Goal: Information Seeking & Learning: Learn about a topic

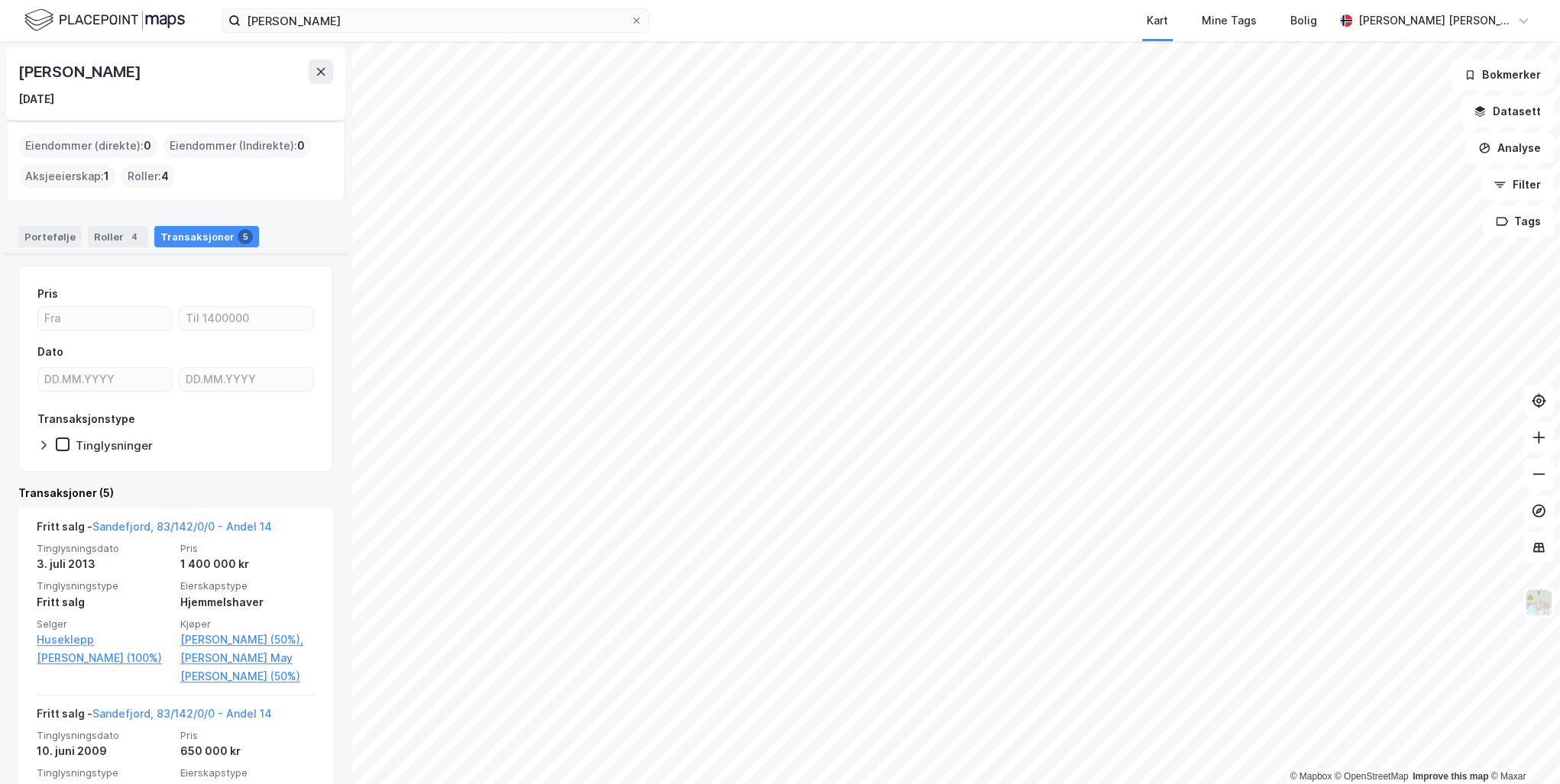
scroll to position [650, 0]
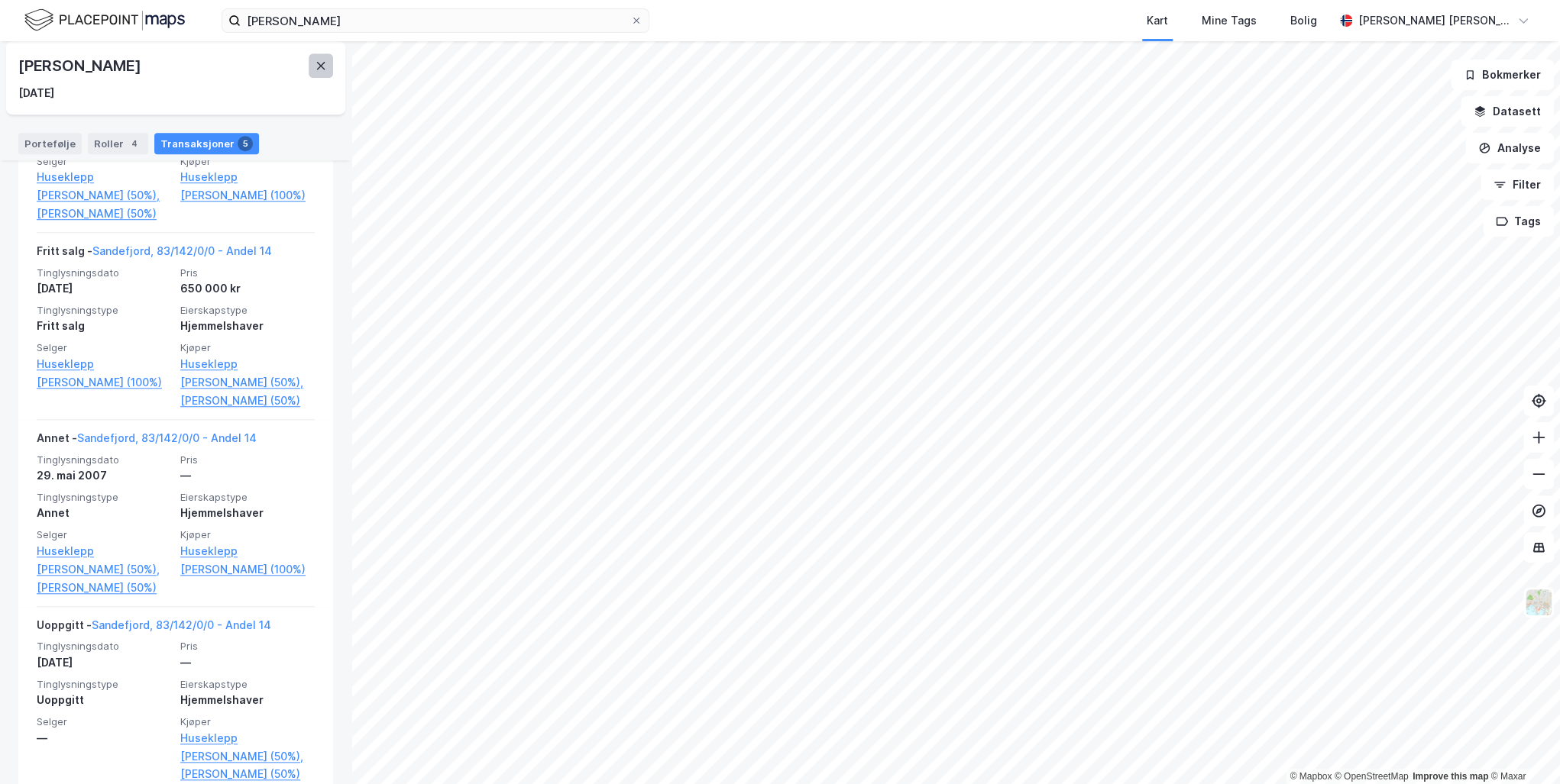
click at [314, 67] on button at bounding box center [321, 65] width 24 height 24
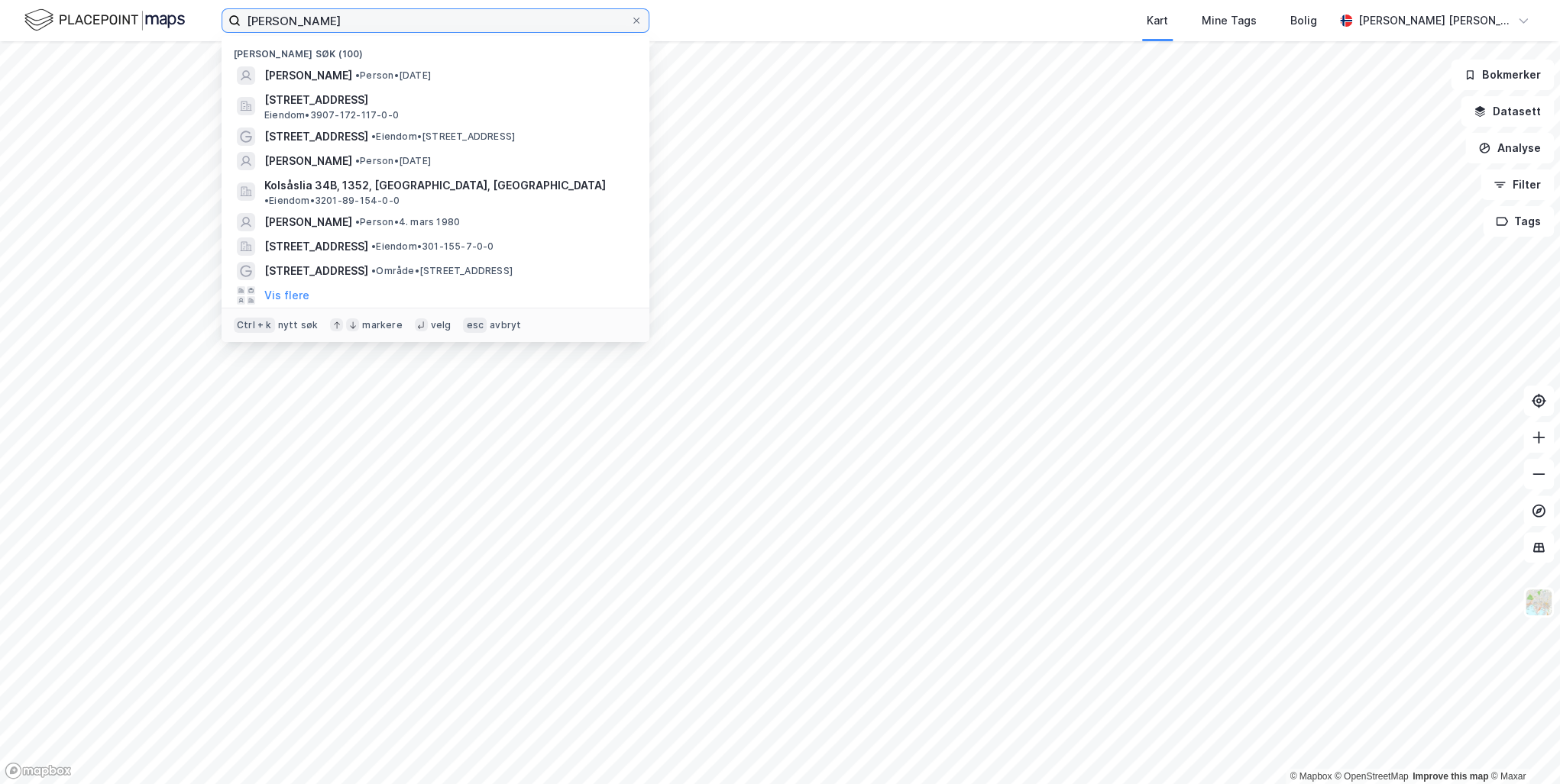
drag, startPoint x: 351, startPoint y: 22, endPoint x: 151, endPoint y: 18, distance: 200.0
click at [151, 18] on div "[PERSON_NAME] [PERSON_NAME] søk (100) [PERSON_NAME] • Person • [DATE] [STREET_A…" at bounding box center [780, 21] width 1560 height 42
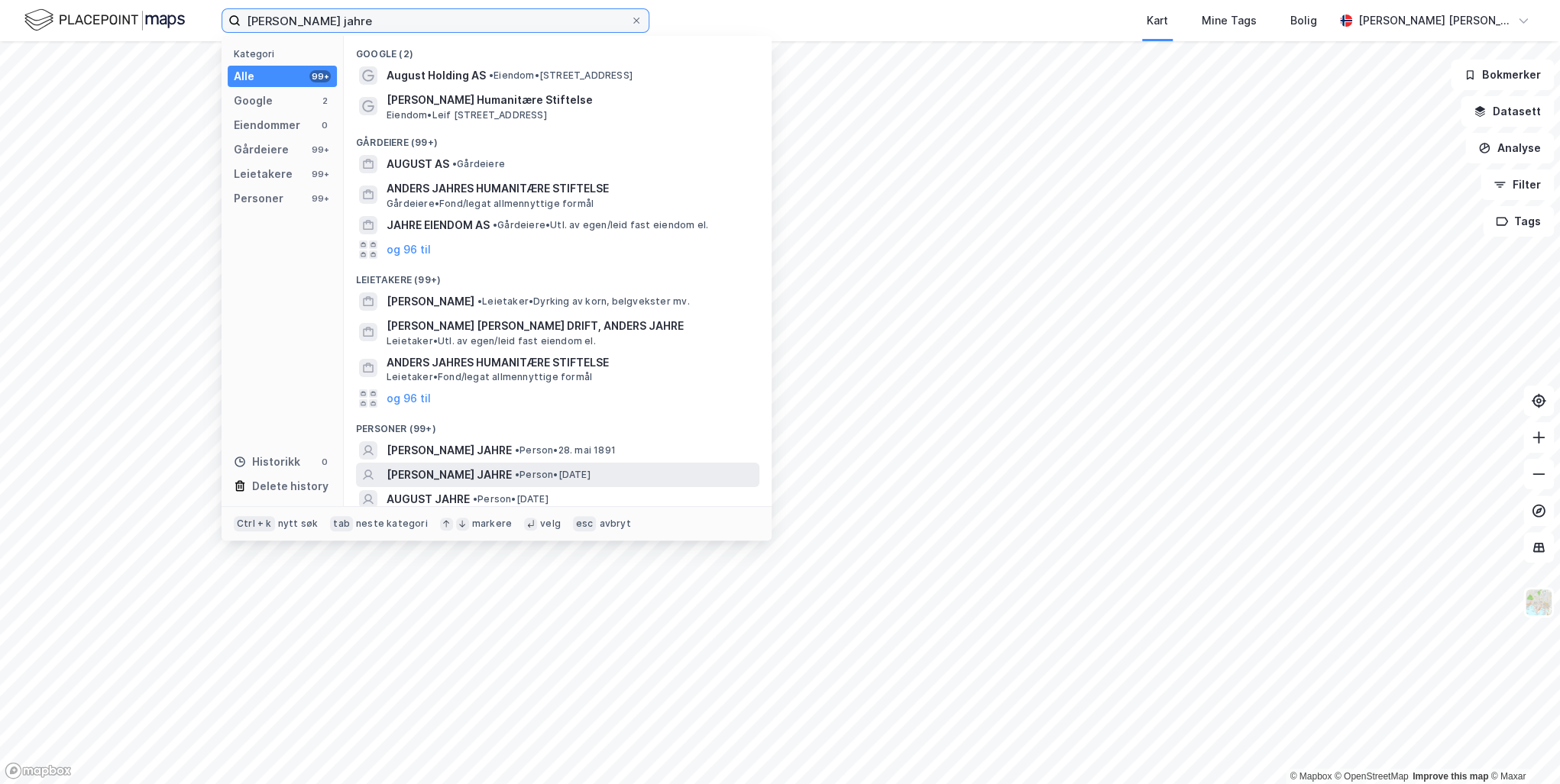
type input "[PERSON_NAME] jahre"
click at [464, 472] on span "[PERSON_NAME] JAHRE" at bounding box center [449, 475] width 125 height 18
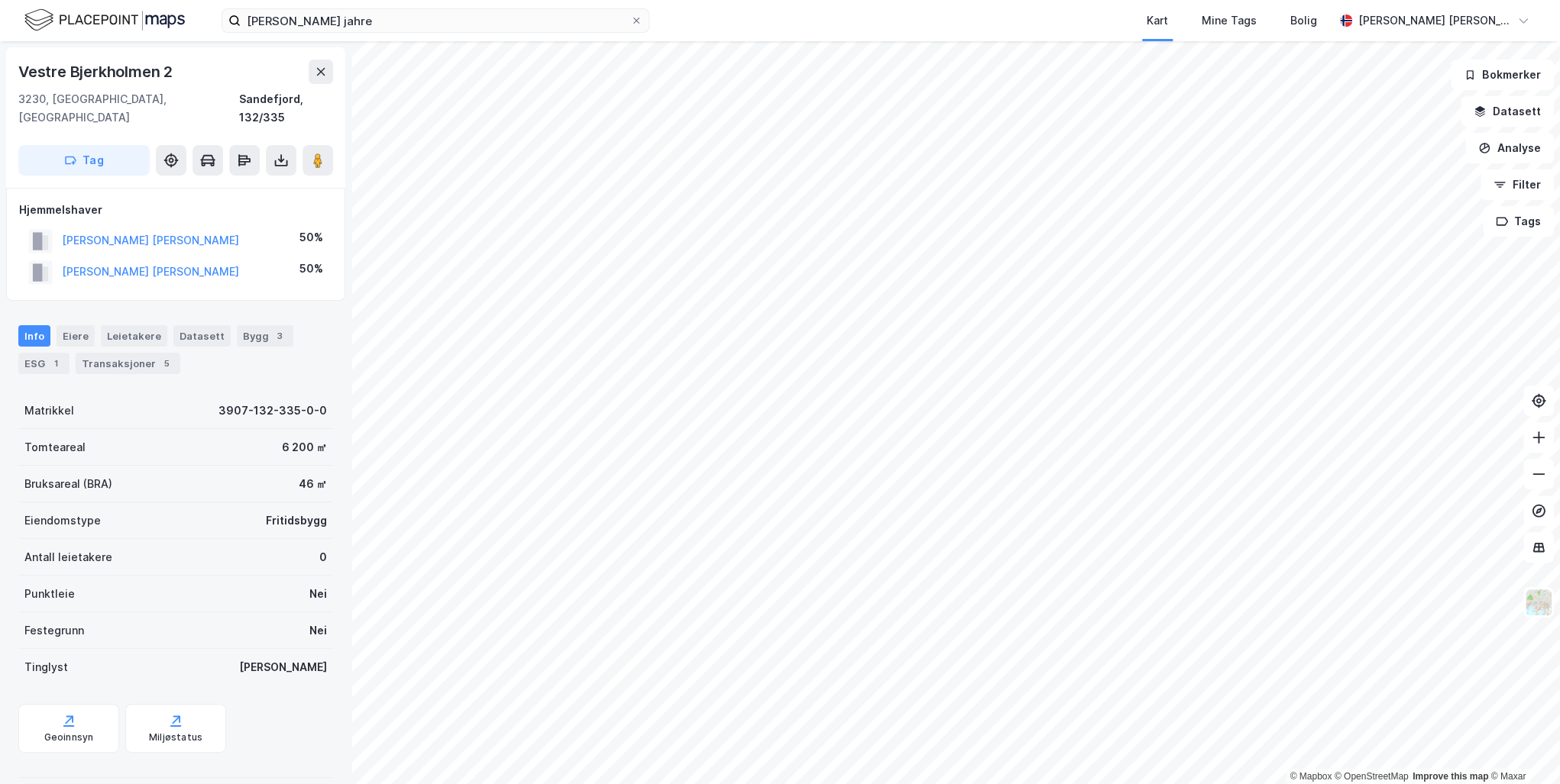
scroll to position [3, 0]
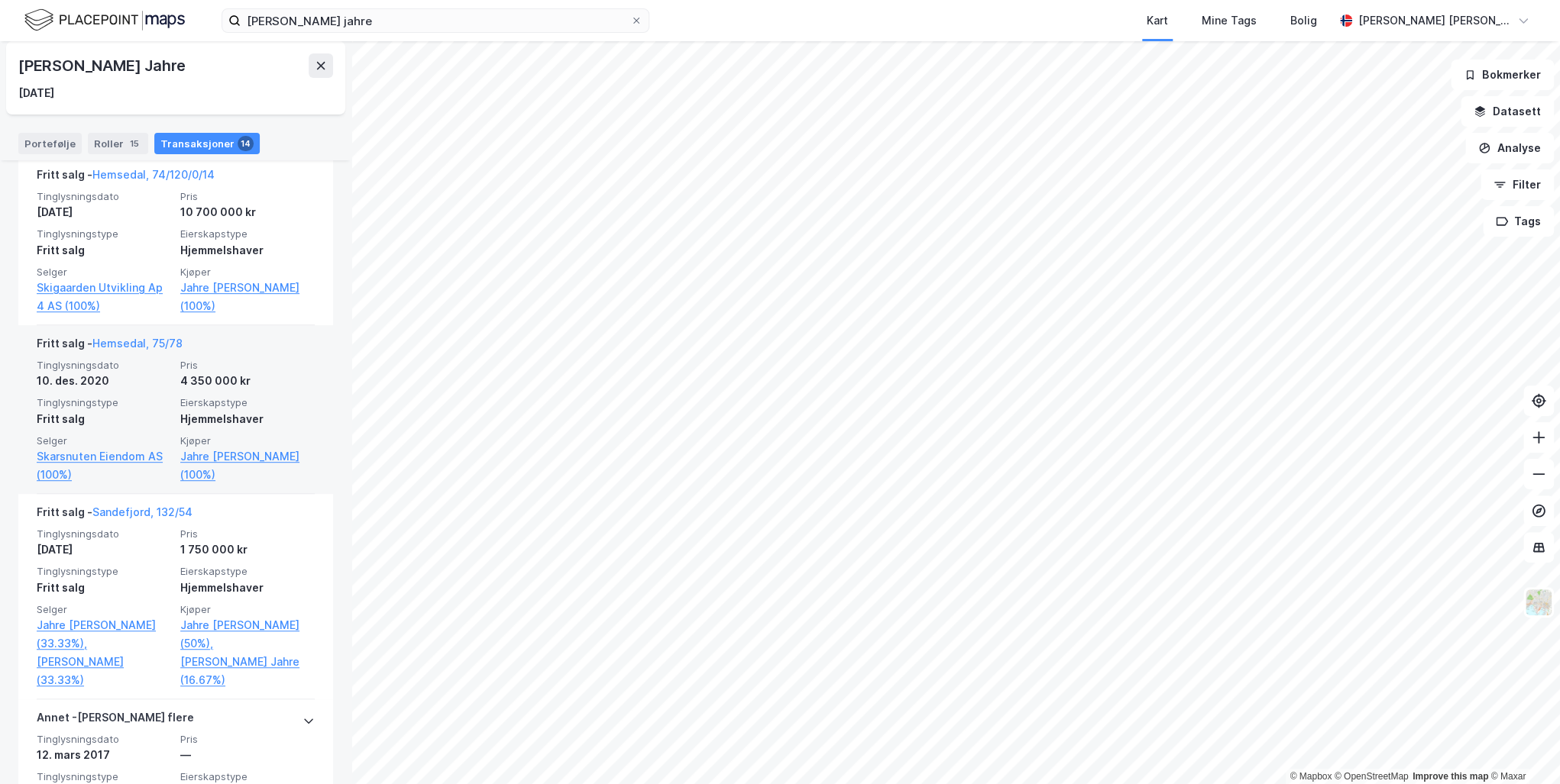
scroll to position [366, 0]
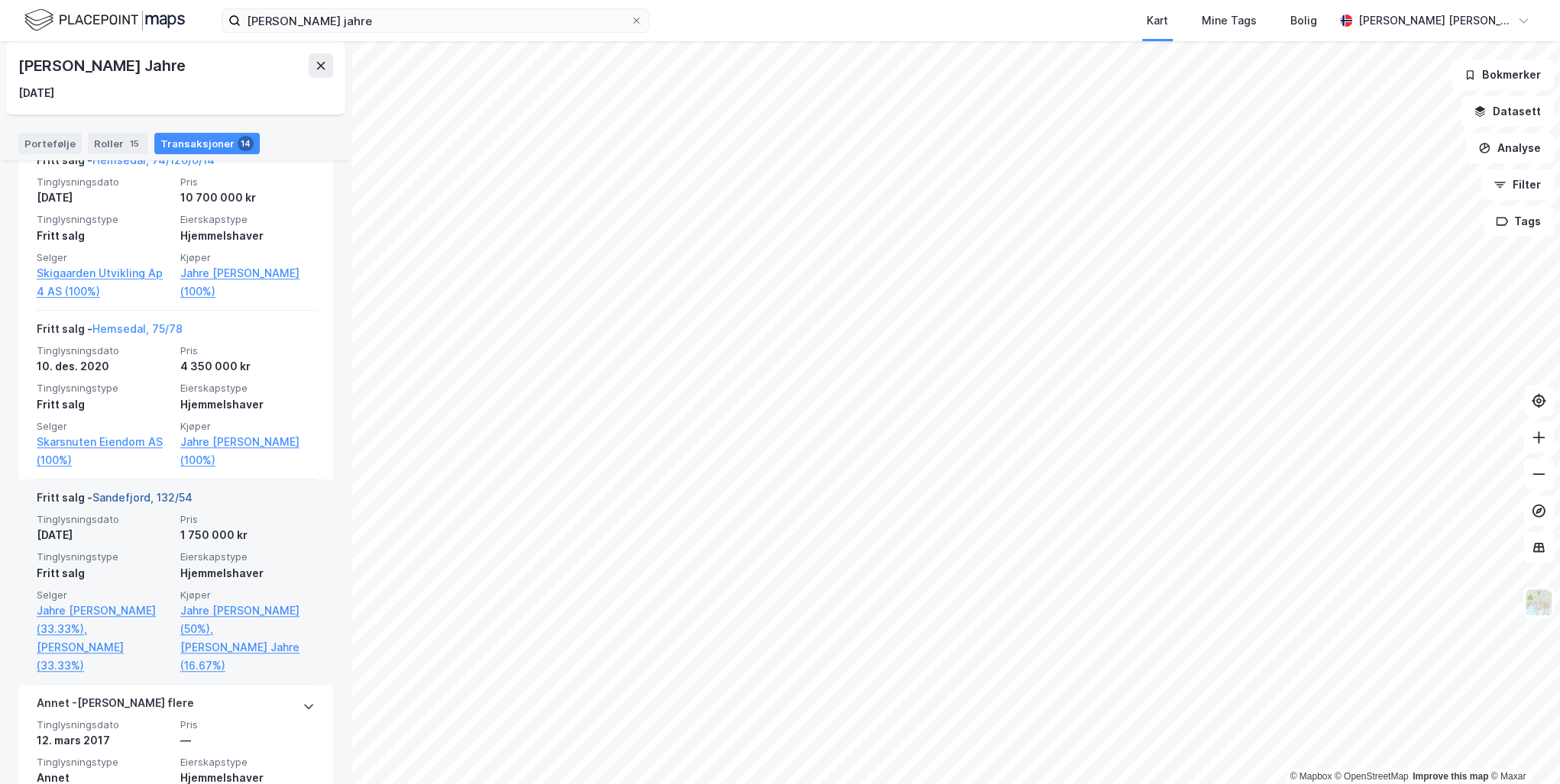
click at [131, 492] on link "Sandefjord, 132/54" at bounding box center [142, 497] width 100 height 13
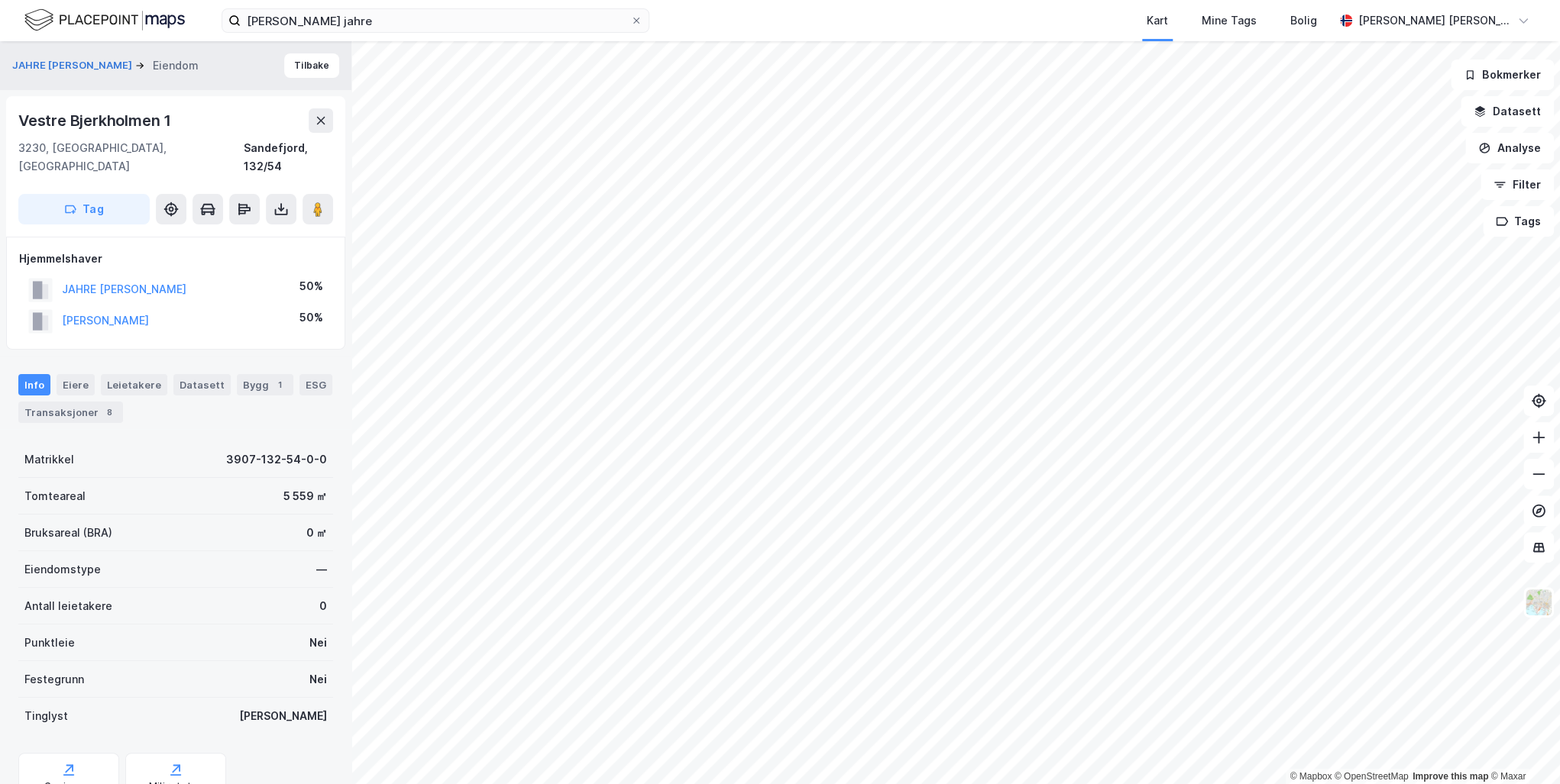
scroll to position [3, 0]
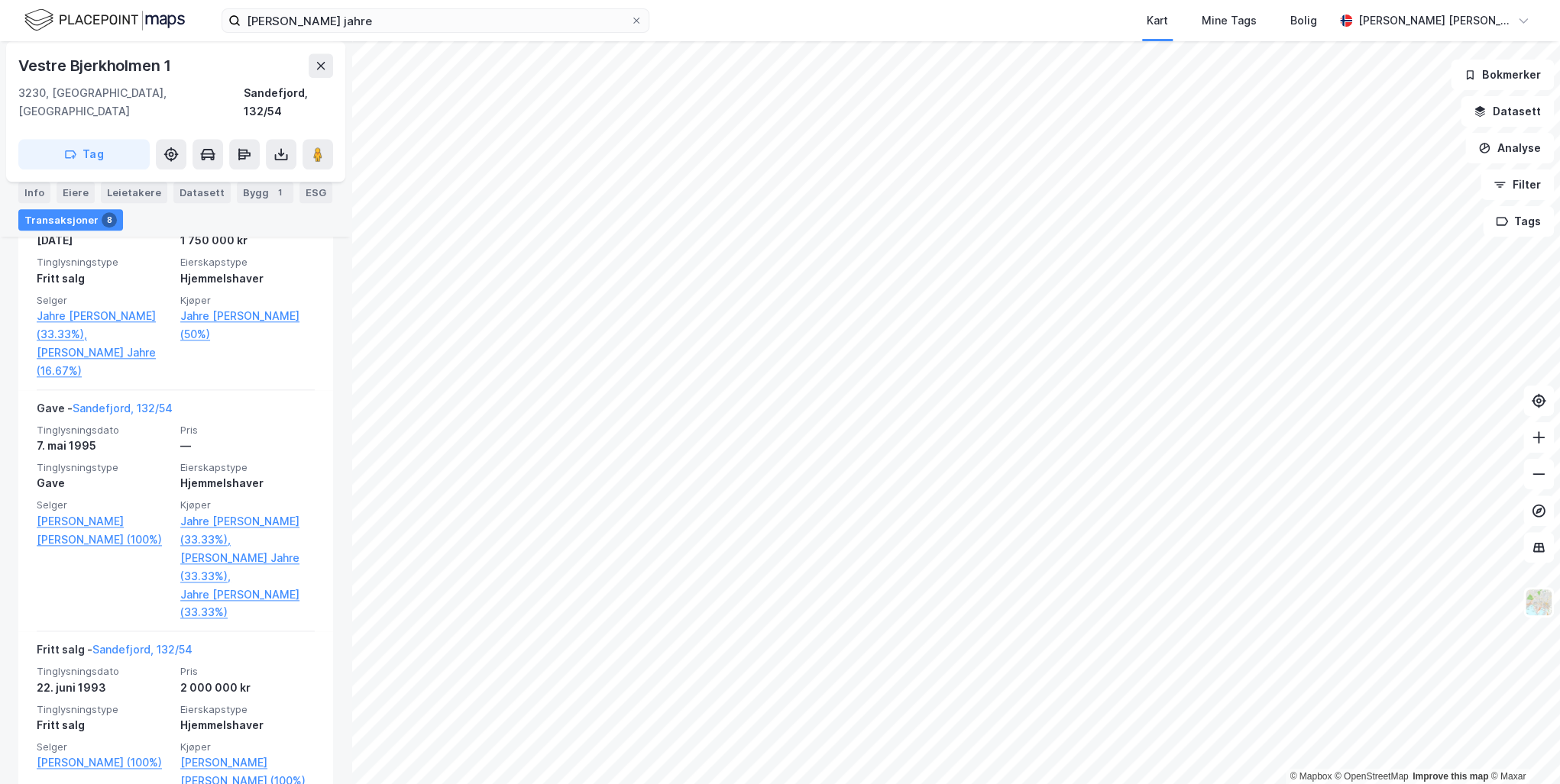
scroll to position [855, 0]
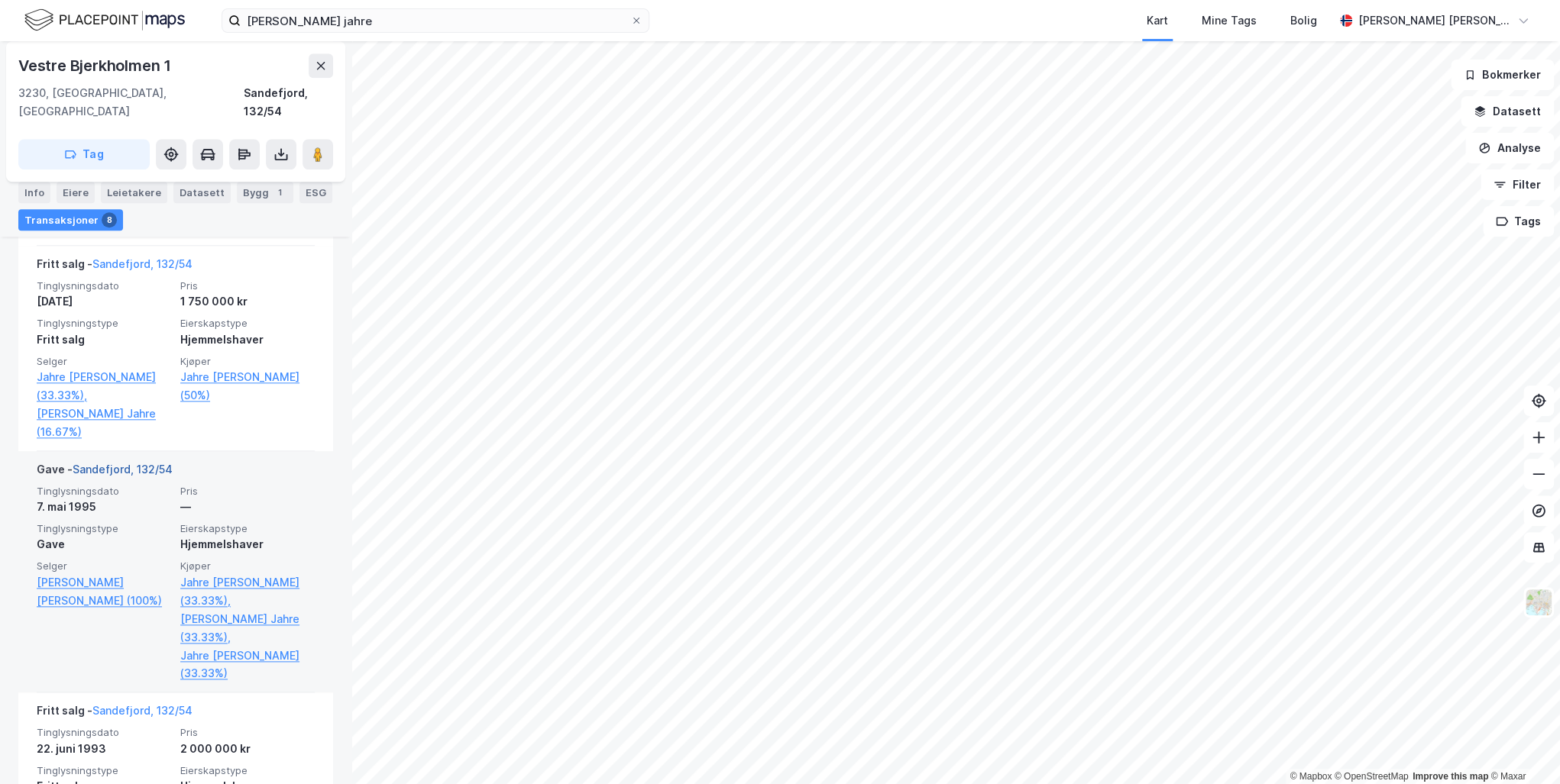
click at [134, 463] on link "Sandefjord, 132/54" at bounding box center [122, 469] width 100 height 13
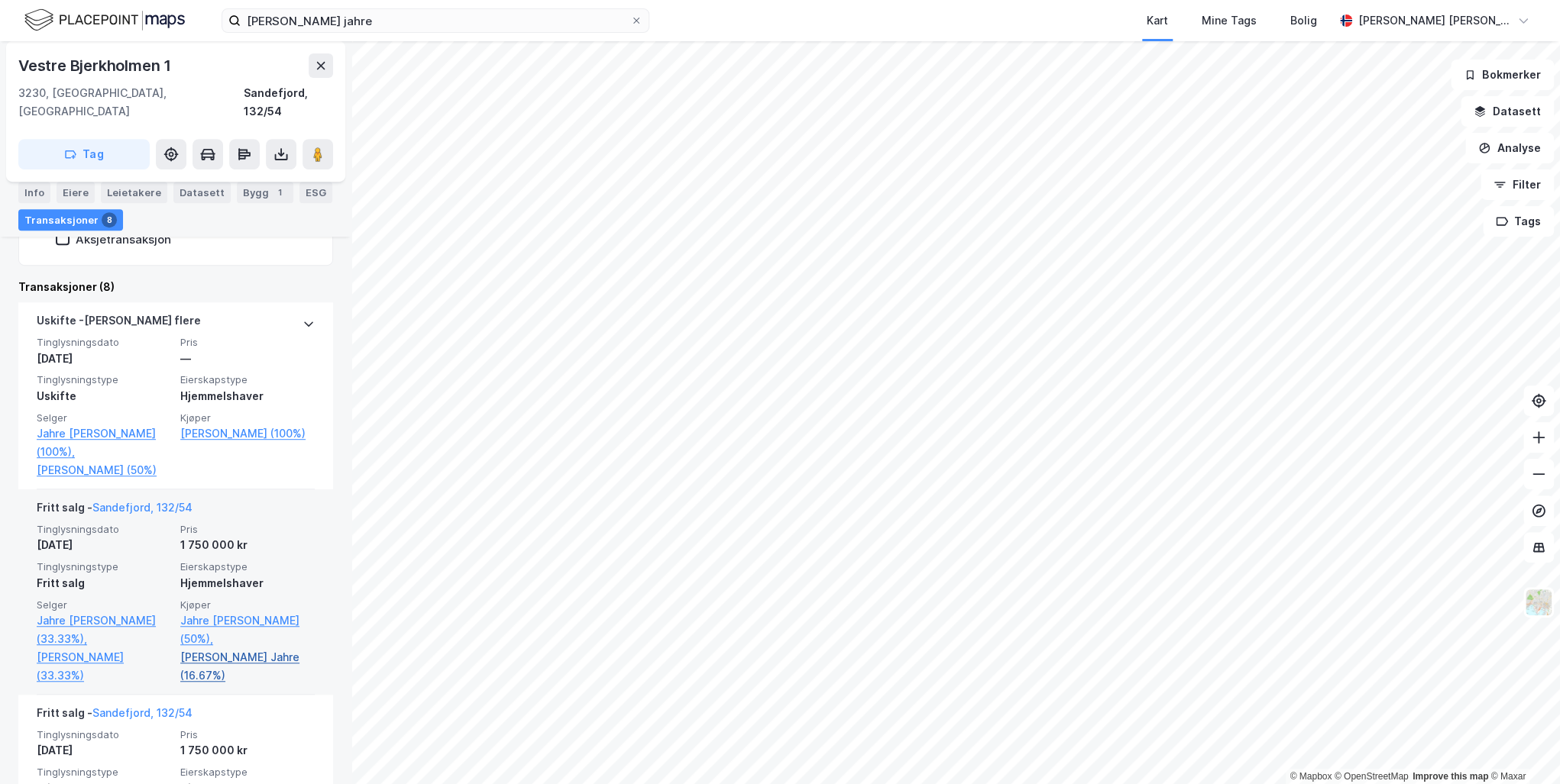
scroll to position [366, 0]
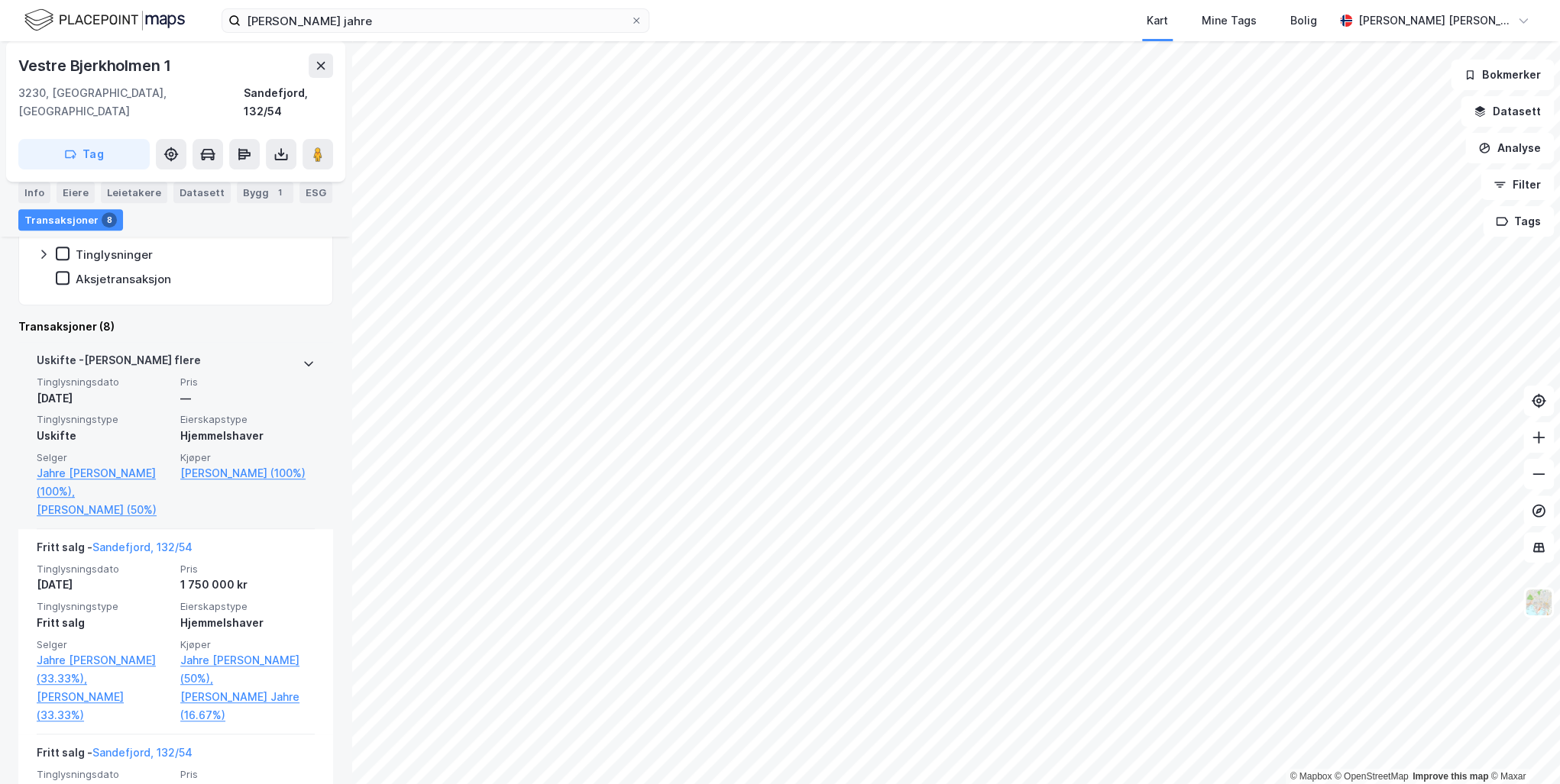
click at [302, 357] on icon at bounding box center [308, 363] width 12 height 12
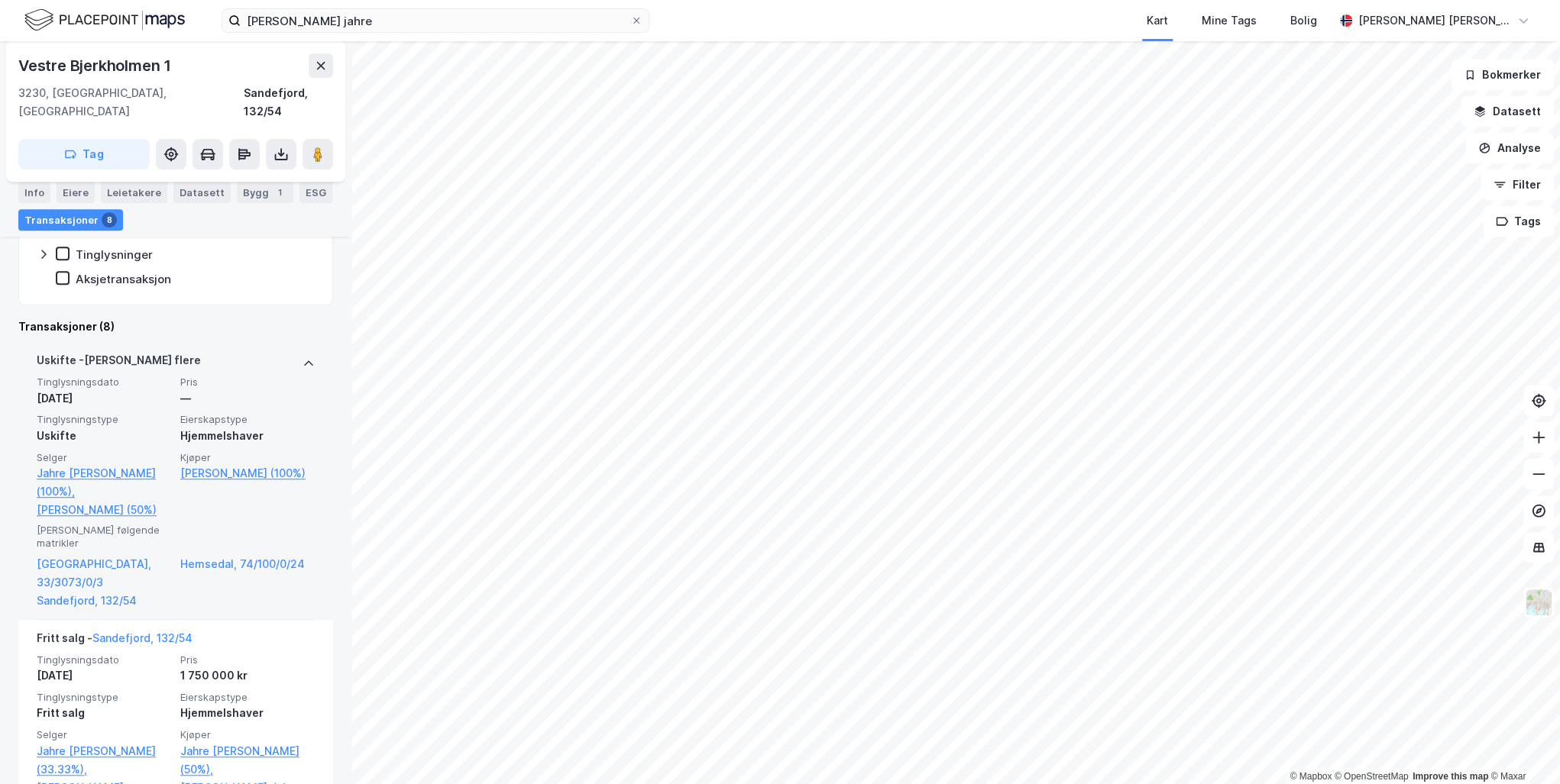
click at [304, 360] on icon at bounding box center [308, 363] width 9 height 5
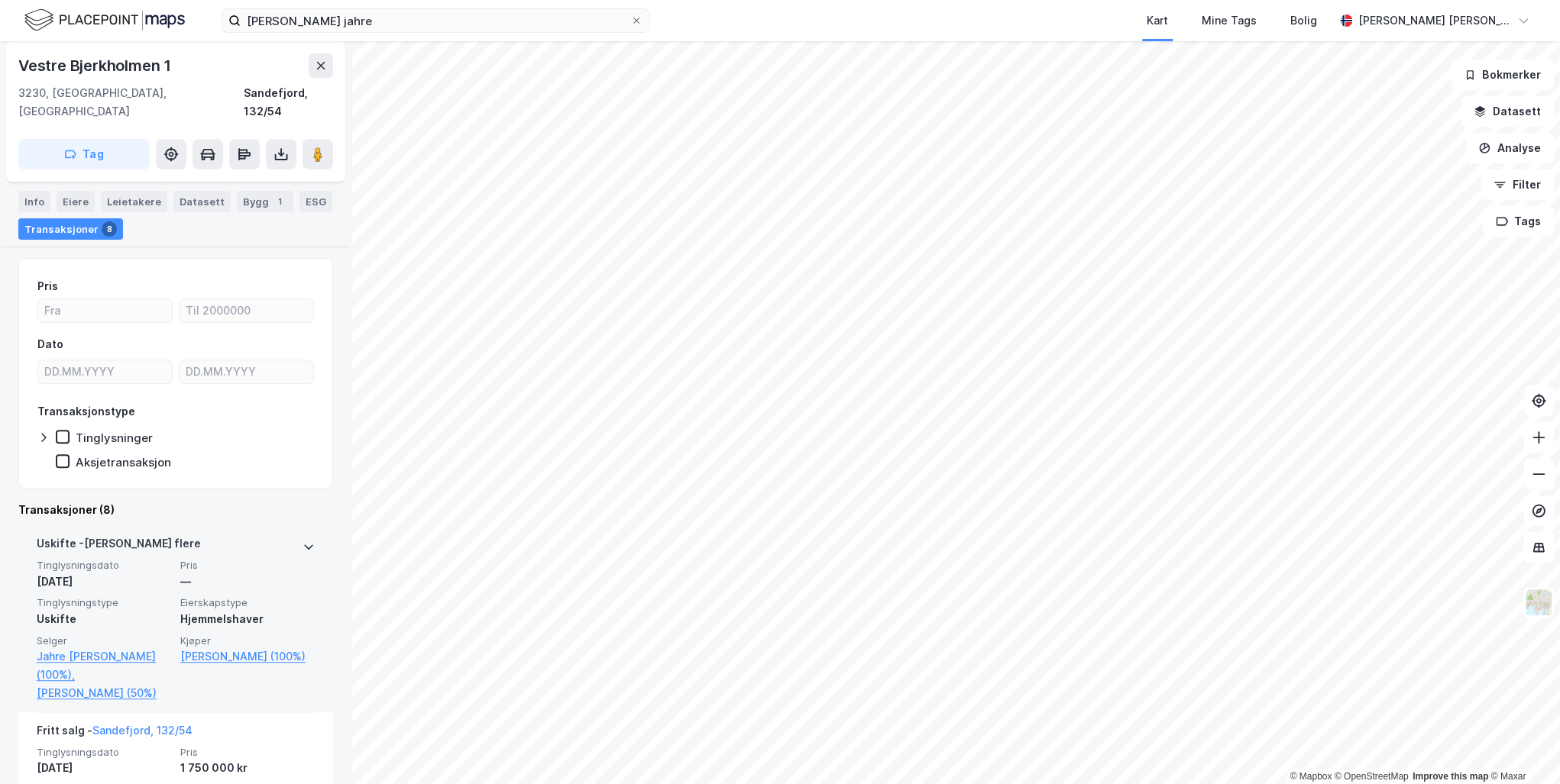
scroll to position [0, 0]
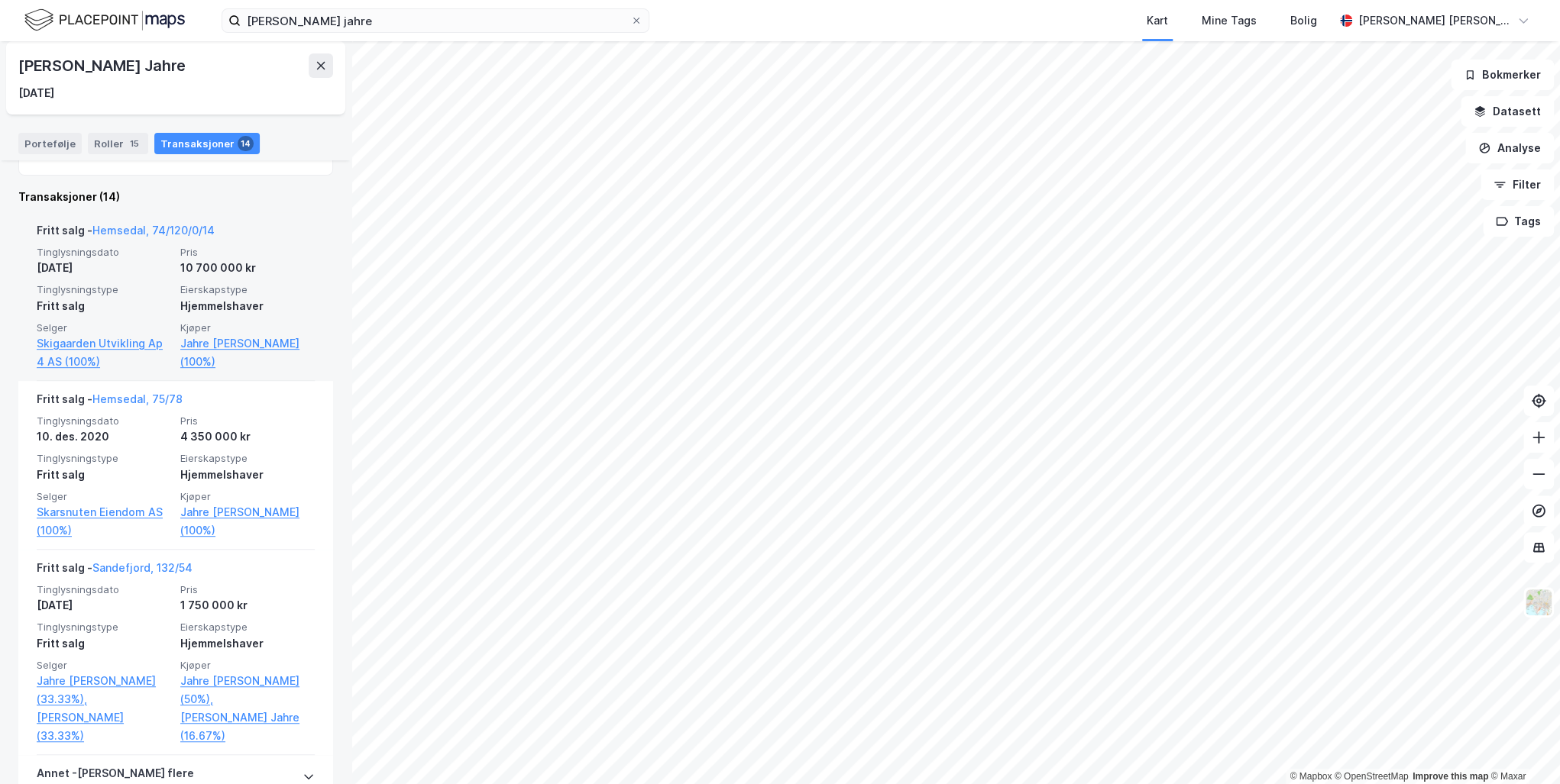
scroll to position [306, 0]
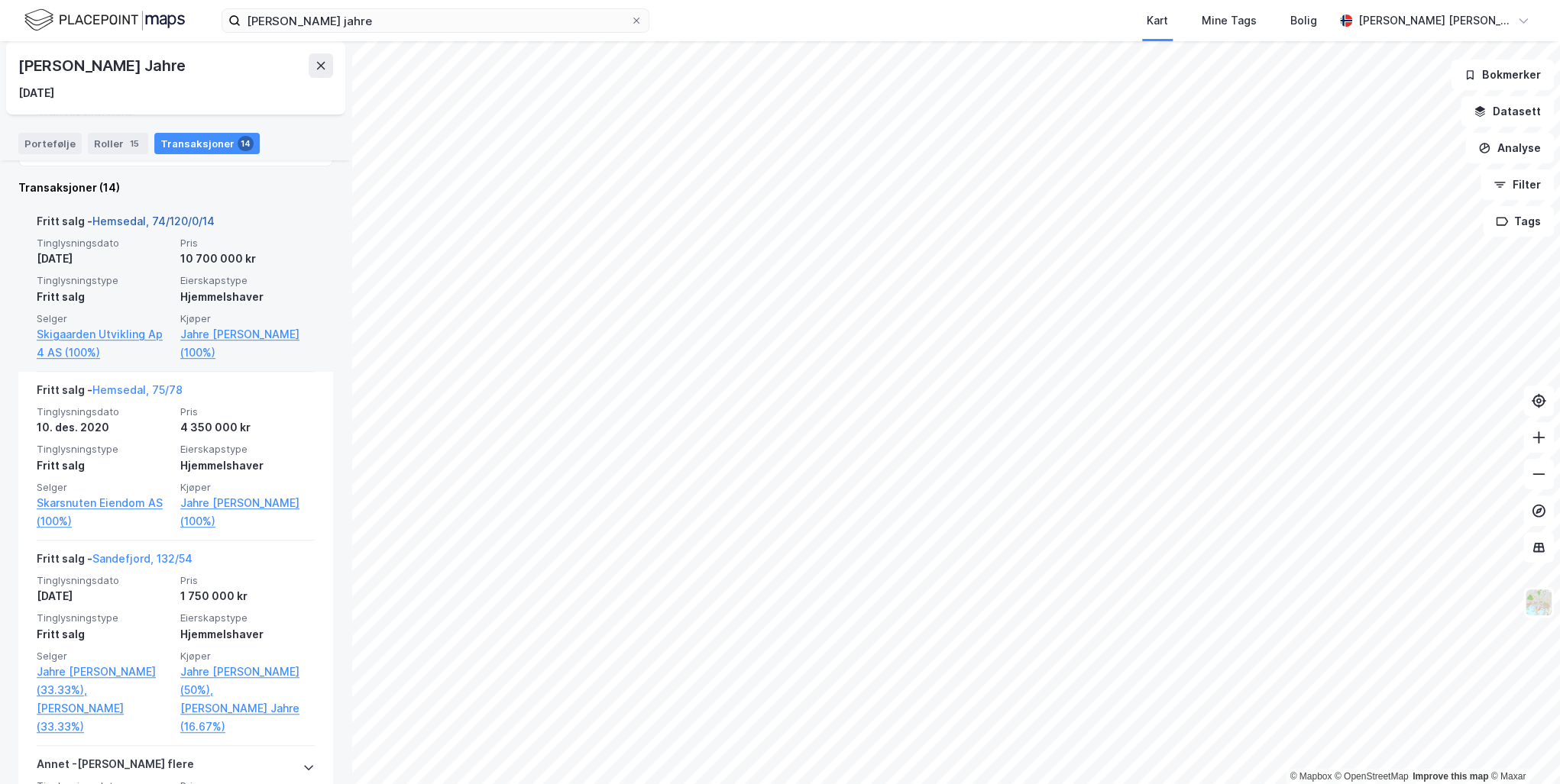
click at [155, 217] on link "Hemsedal, 74/120/0/14" at bounding box center [153, 221] width 122 height 13
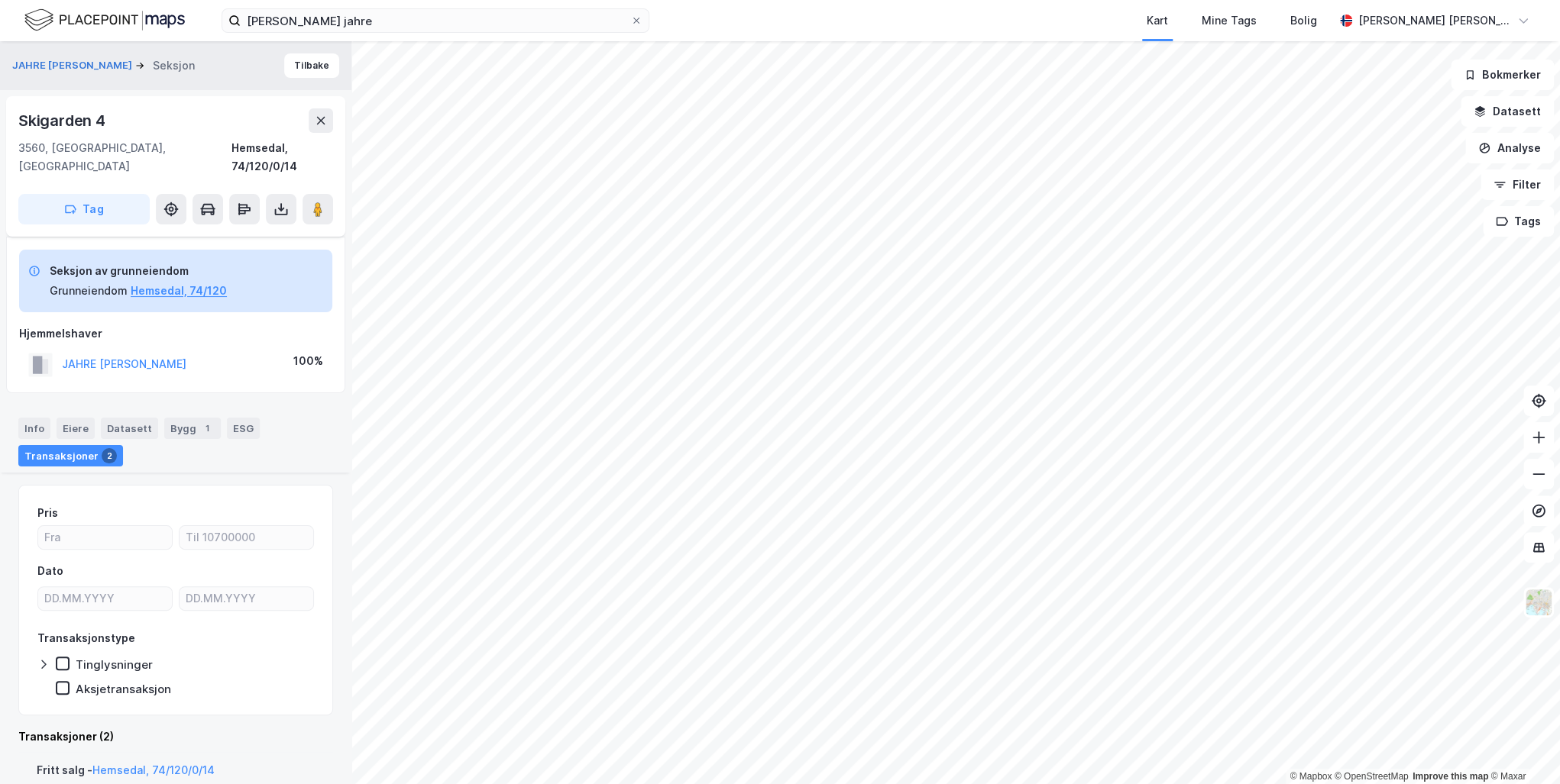
scroll to position [304, 0]
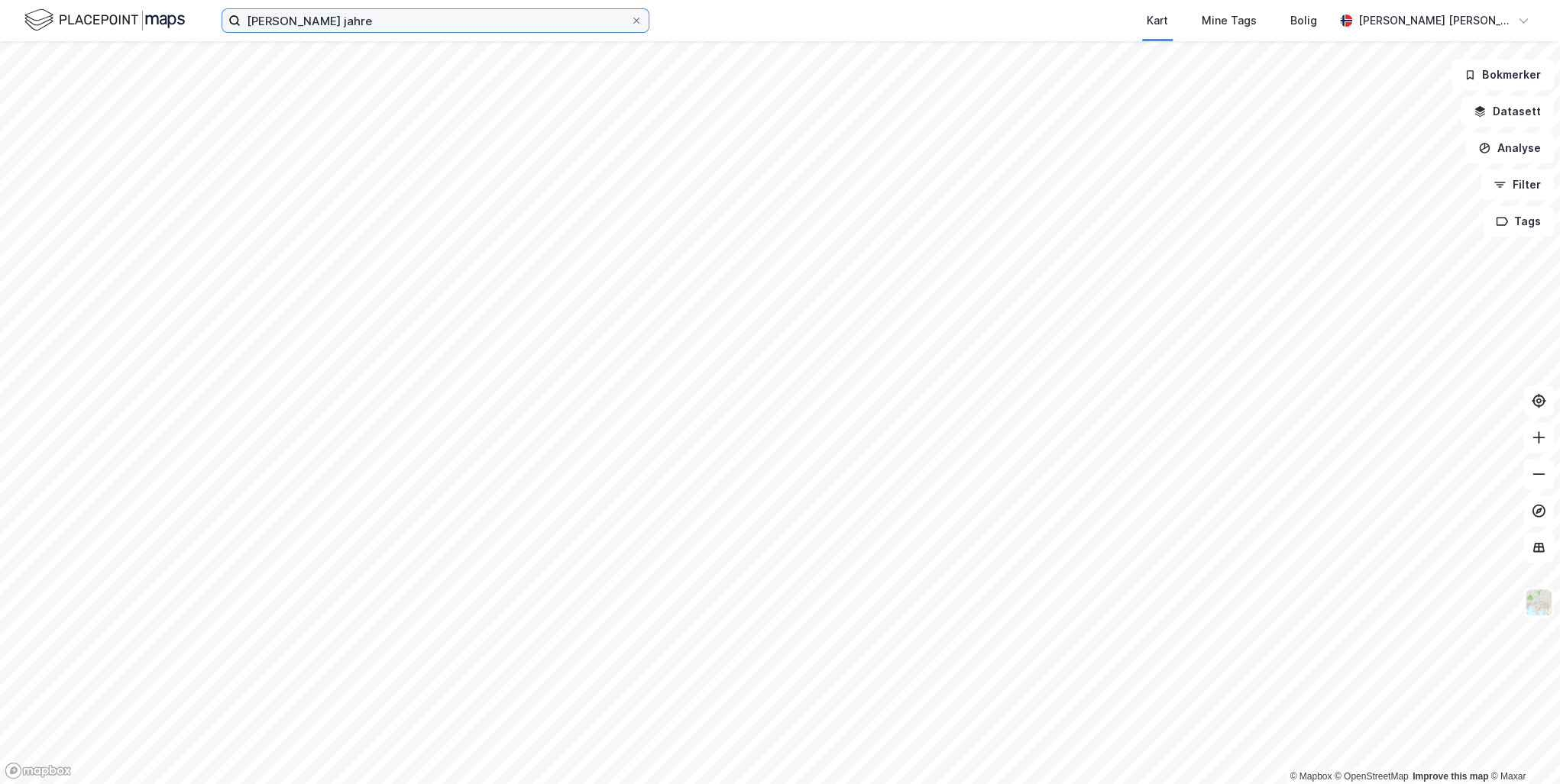
click at [387, 22] on input "[PERSON_NAME] jahre" at bounding box center [435, 21] width 390 height 23
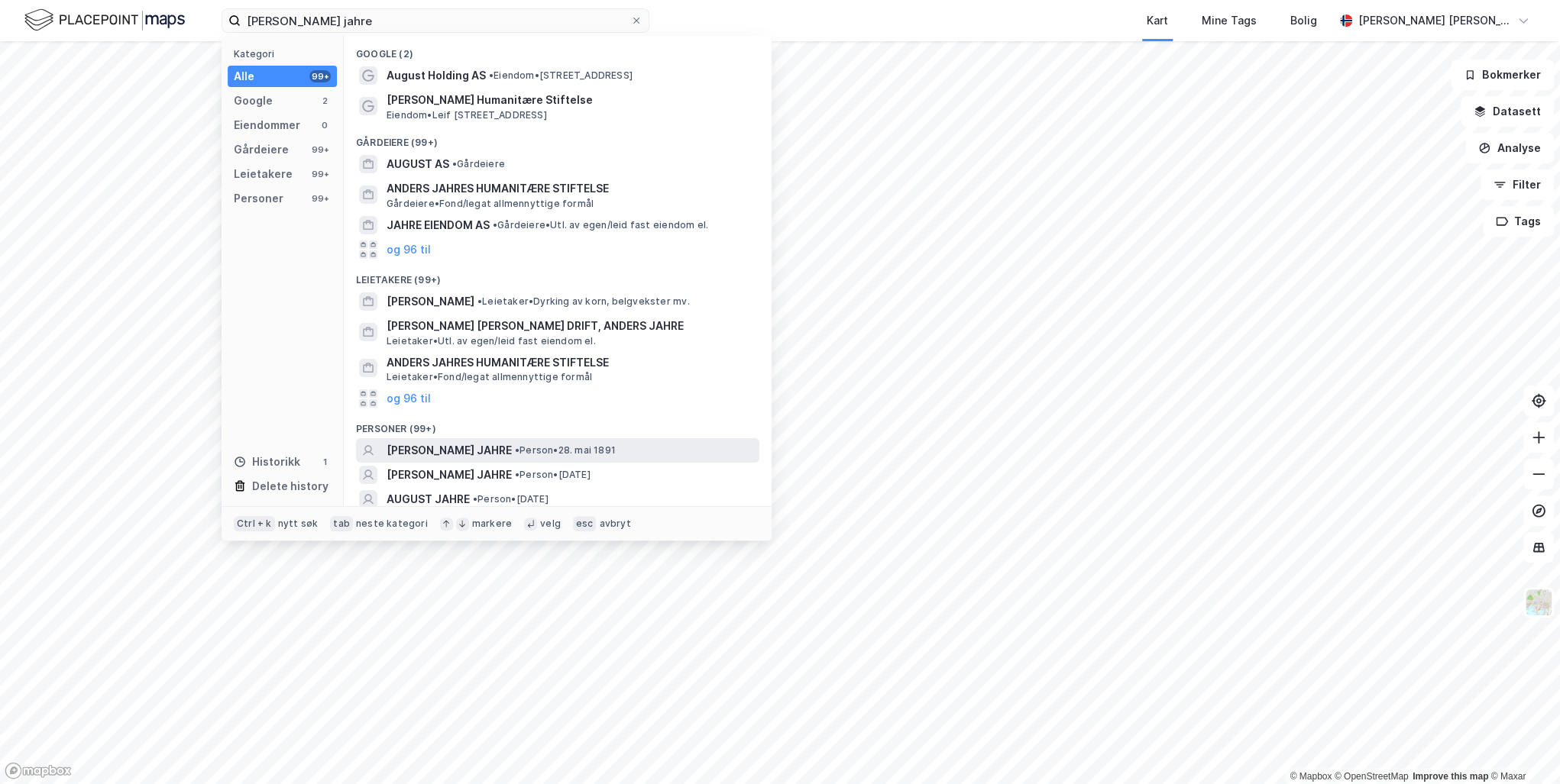
click at [431, 447] on span "[PERSON_NAME] JAHRE" at bounding box center [449, 451] width 125 height 18
